Goal: Find contact information: Find contact information

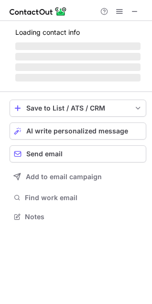
scroll to position [222, 152]
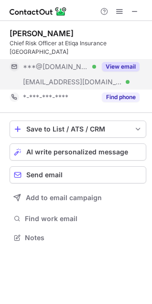
click at [123, 62] on button "View email" at bounding box center [121, 67] width 38 height 10
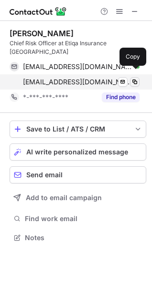
click at [133, 78] on span at bounding box center [135, 82] width 8 height 8
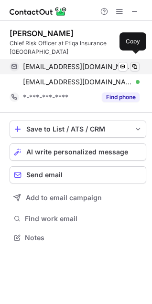
click at [136, 63] on span at bounding box center [135, 67] width 8 height 8
click at [134, 63] on span at bounding box center [135, 67] width 8 height 8
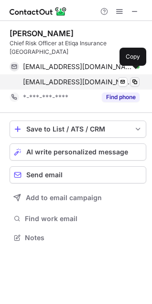
click at [138, 78] on span at bounding box center [135, 82] width 8 height 8
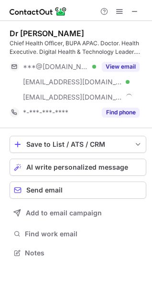
scroll to position [246, 152]
click at [131, 10] on span at bounding box center [135, 12] width 8 height 8
